Goal: Find specific page/section: Find specific page/section

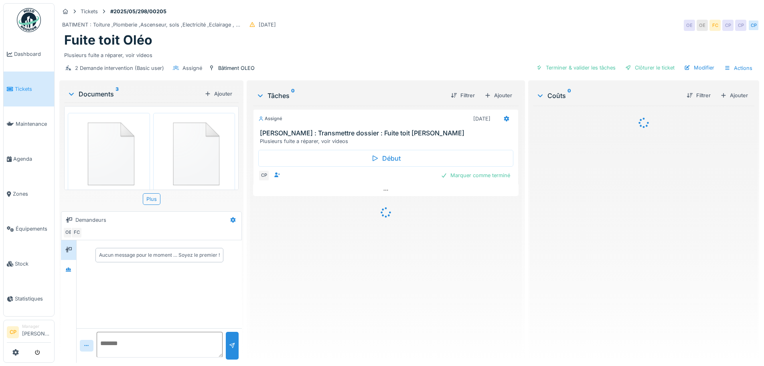
click at [36, 22] on img at bounding box center [29, 20] width 24 height 24
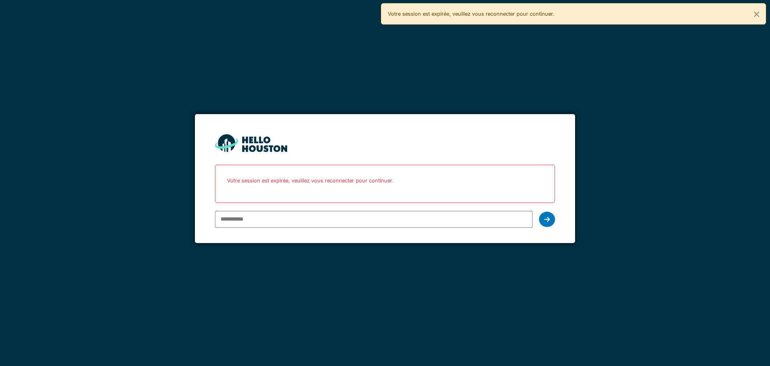
click at [240, 213] on input "email" at bounding box center [373, 219] width 317 height 17
type input "**********"
click at [549, 215] on div at bounding box center [547, 218] width 16 height 15
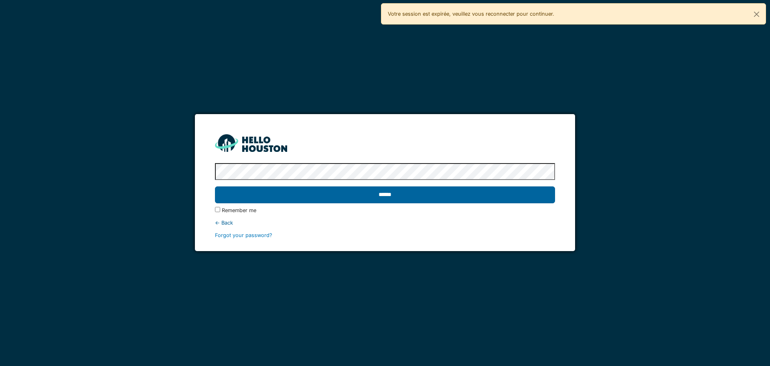
click at [490, 197] on input "******" at bounding box center [385, 194] width 340 height 17
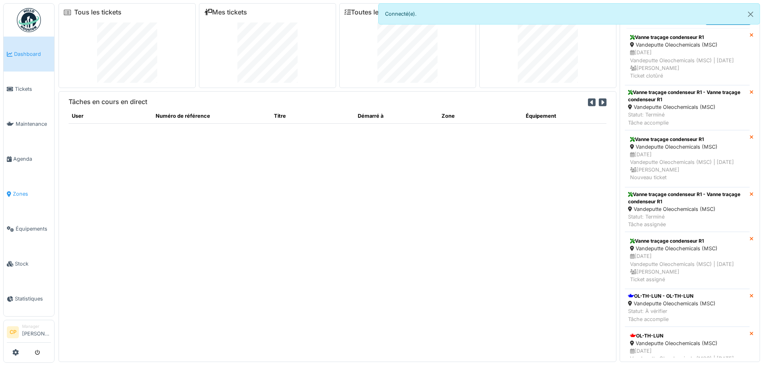
click at [22, 190] on span "Zones" at bounding box center [32, 194] width 38 height 8
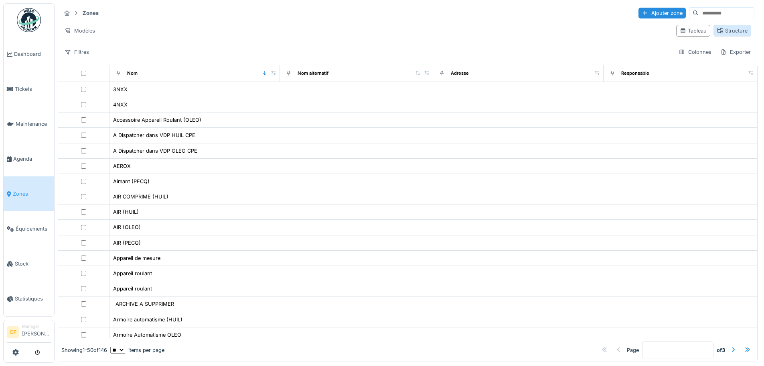
click at [726, 33] on div "Structure" at bounding box center [732, 31] width 30 height 8
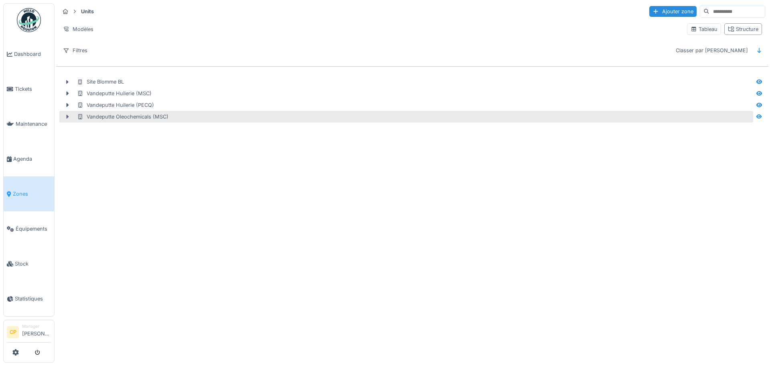
click at [68, 113] on div at bounding box center [67, 116] width 13 height 8
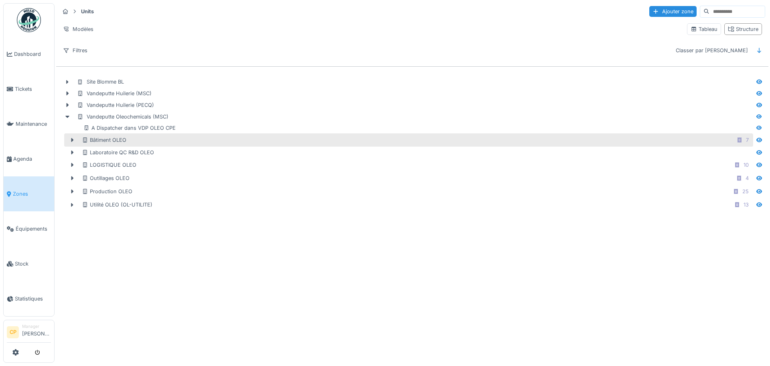
click at [141, 142] on div "Bâtiment OLEO 7" at bounding box center [417, 140] width 670 height 10
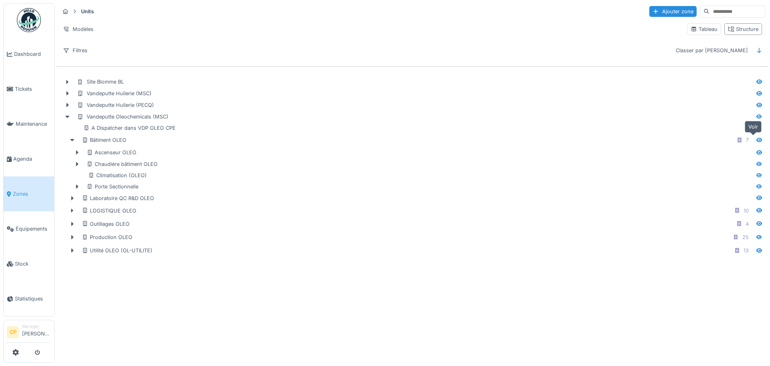
click at [757, 140] on icon at bounding box center [760, 140] width 6 height 4
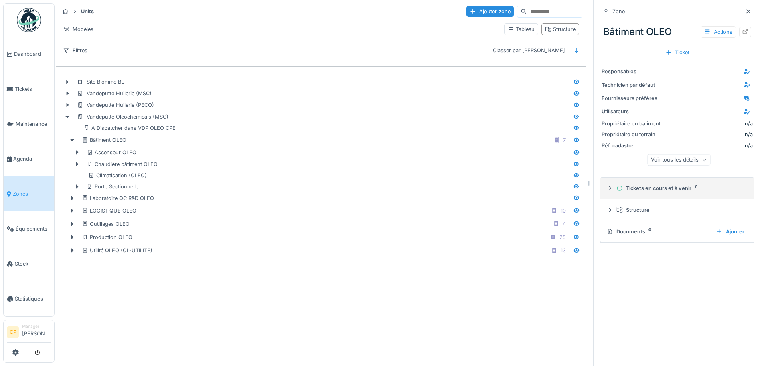
click at [673, 188] on div "Tickets en cours et à venir 7" at bounding box center [681, 188] width 128 height 8
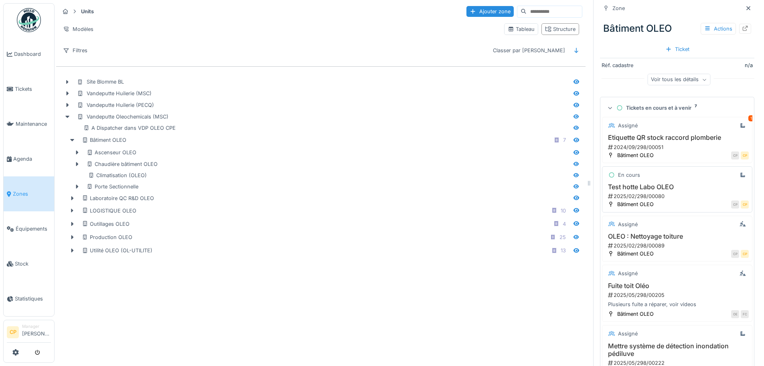
scroll to position [120, 0]
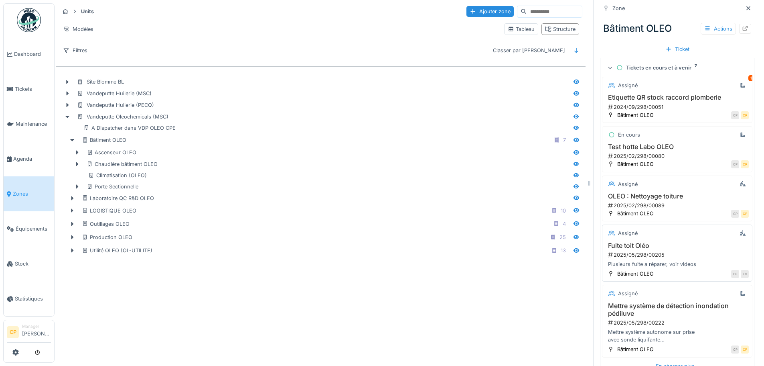
click at [623, 258] on div "2025/05/298/00205" at bounding box center [679, 255] width 142 height 8
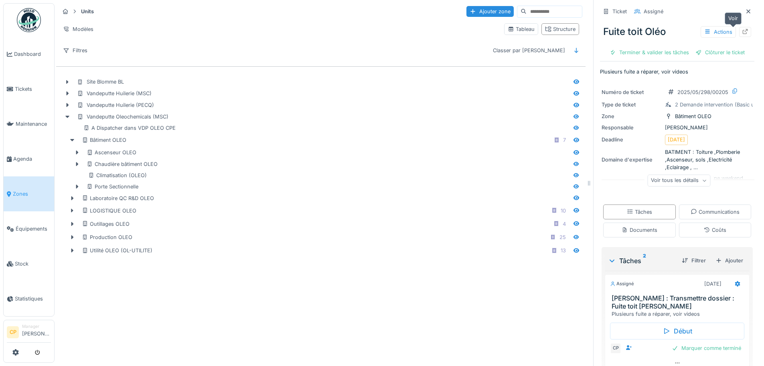
click at [742, 35] on div at bounding box center [745, 32] width 6 height 8
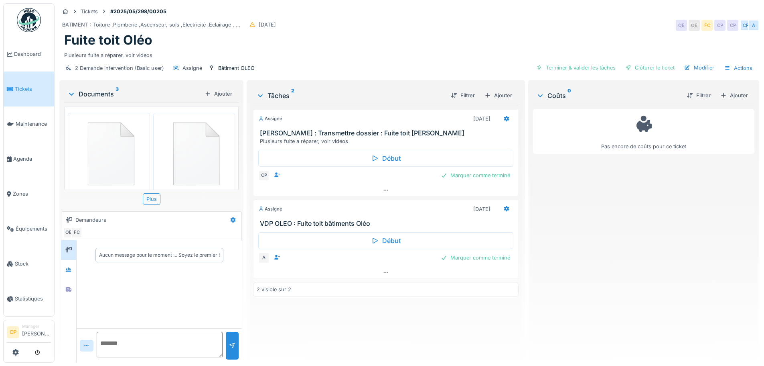
scroll to position [6, 0]
click at [74, 264] on div at bounding box center [69, 269] width 12 height 10
click at [69, 284] on div at bounding box center [69, 289] width 12 height 10
click at [14, 191] on span "Zones" at bounding box center [32, 194] width 38 height 8
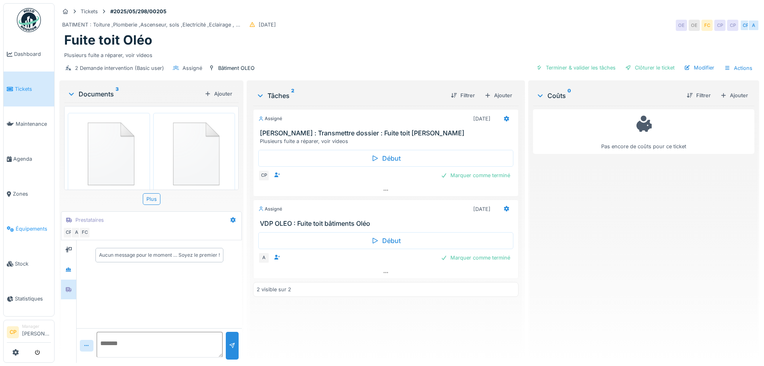
click at [34, 225] on span "Équipements" at bounding box center [33, 229] width 35 height 8
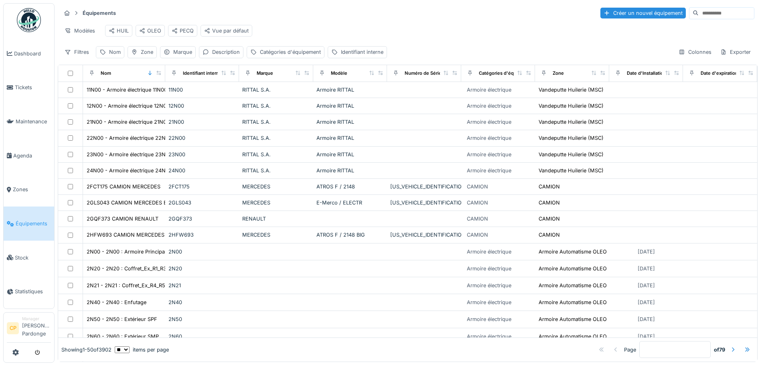
click at [699, 14] on input at bounding box center [726, 13] width 55 height 11
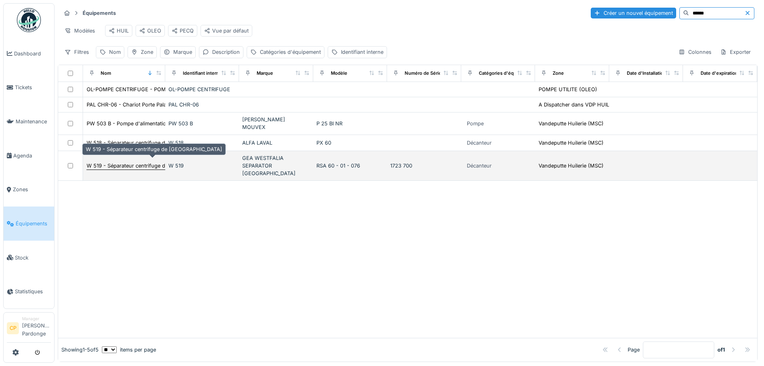
type input "******"
click at [152, 163] on div "W 519 - Séparateur centrifuge de [GEOGRAPHIC_DATA]" at bounding box center [155, 166] width 136 height 8
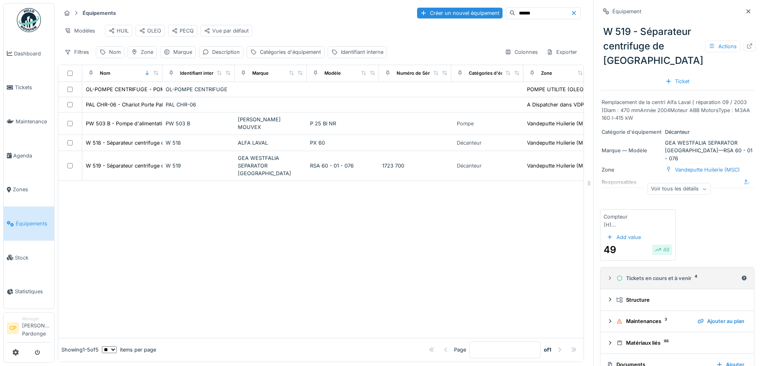
click at [679, 282] on div "Tickets en cours et à venir 4" at bounding box center [678, 278] width 122 height 8
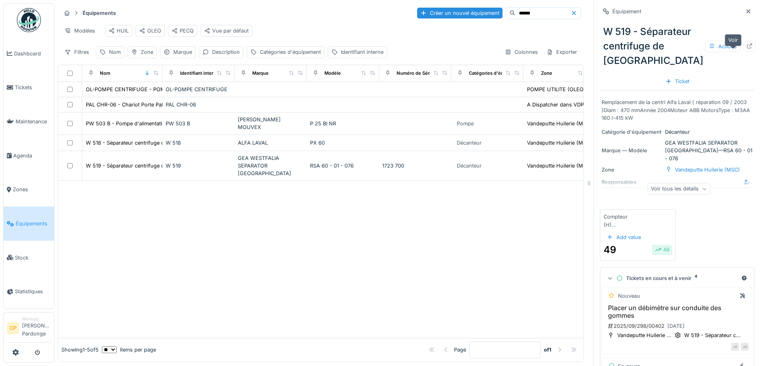
click at [744, 51] on div at bounding box center [750, 46] width 12 height 10
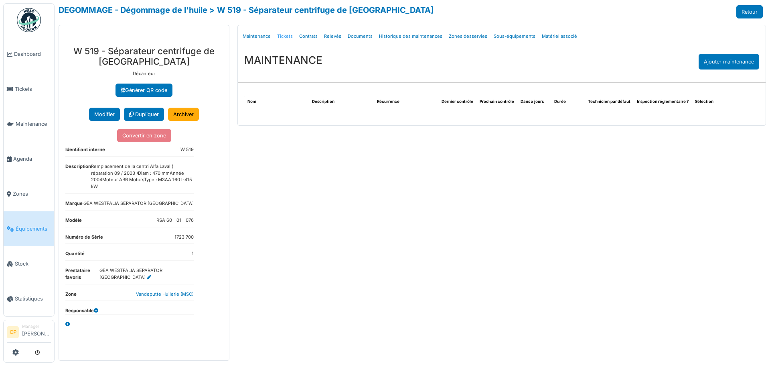
click at [288, 37] on link "Tickets" at bounding box center [285, 36] width 22 height 19
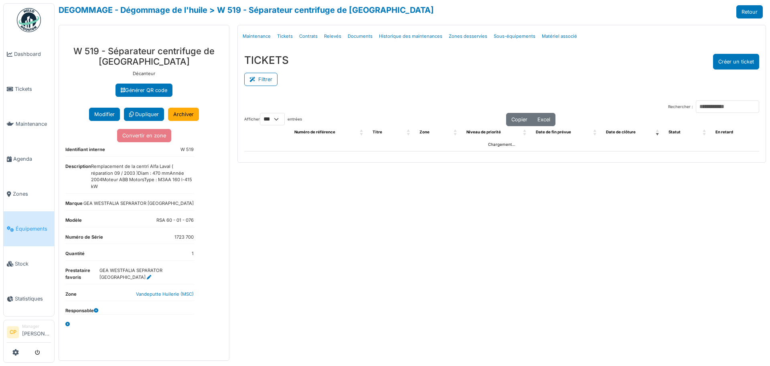
select select "***"
